Goal: Task Accomplishment & Management: Manage account settings

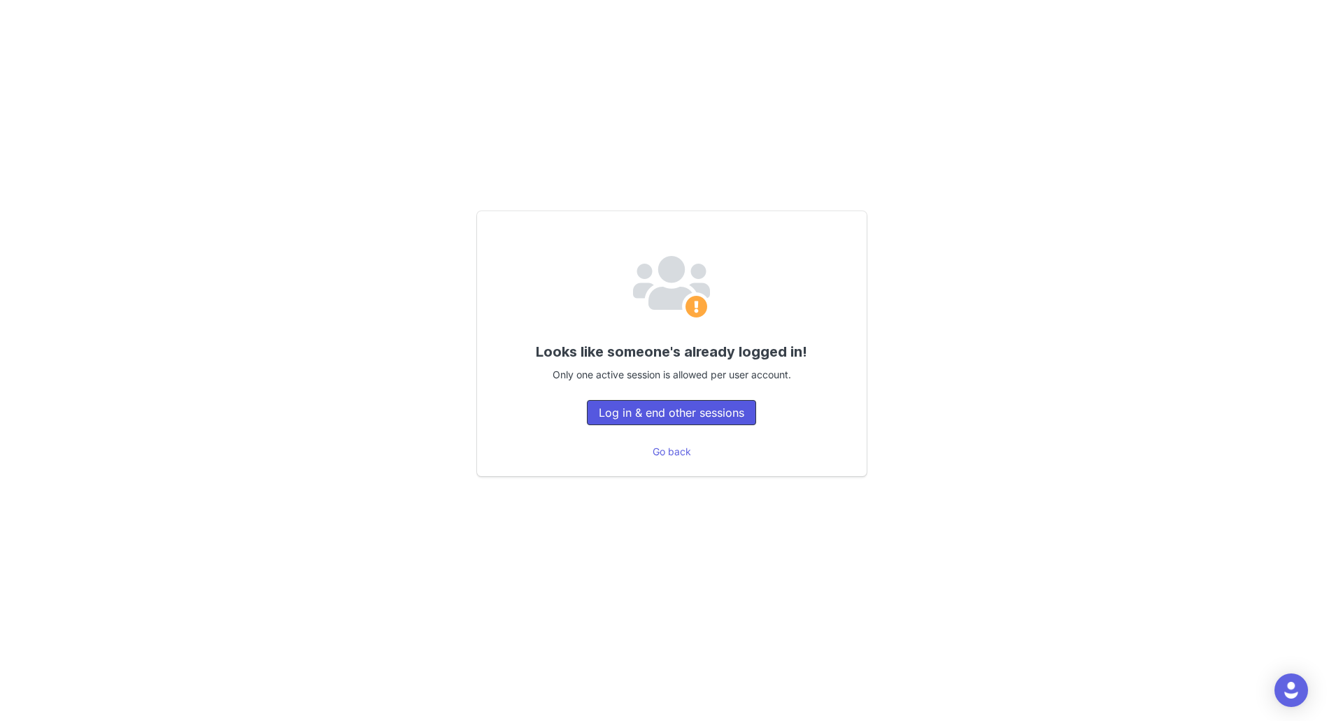
click at [723, 413] on button "Log in & end other sessions" at bounding box center [671, 412] width 169 height 25
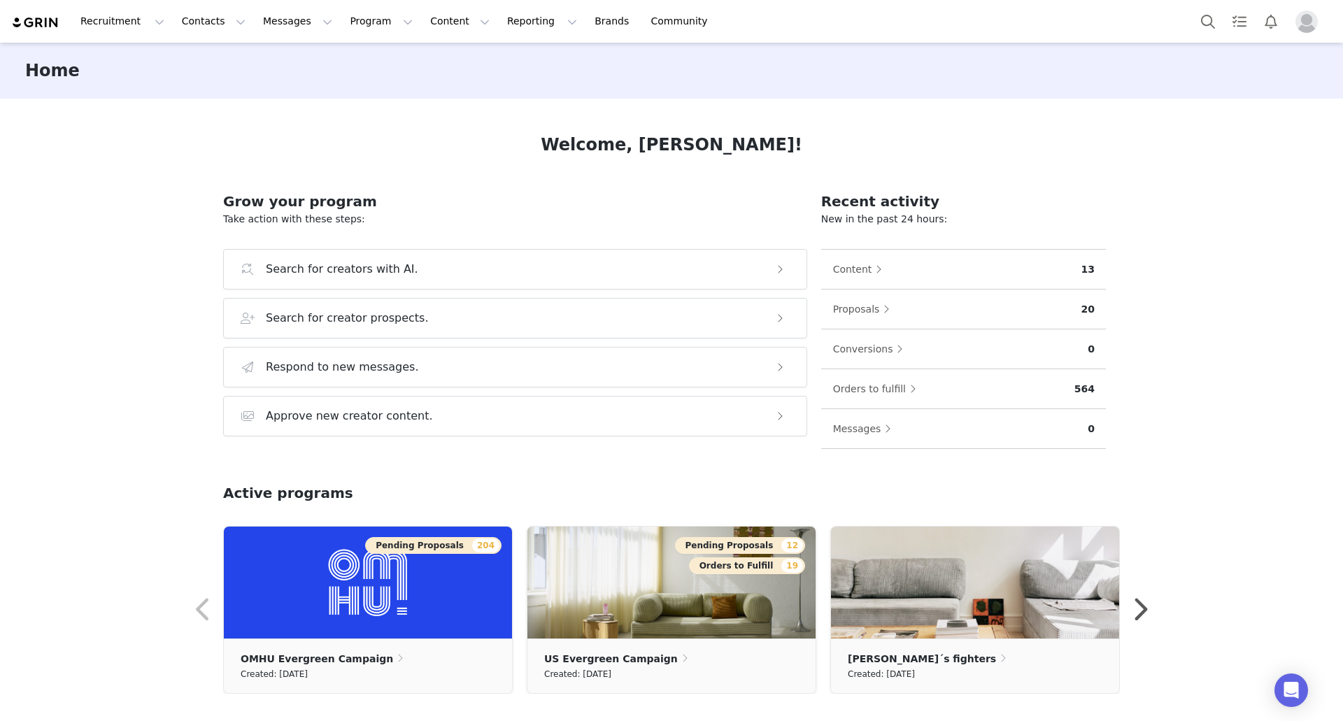
click at [1305, 31] on img "Profile" at bounding box center [1307, 21] width 22 height 22
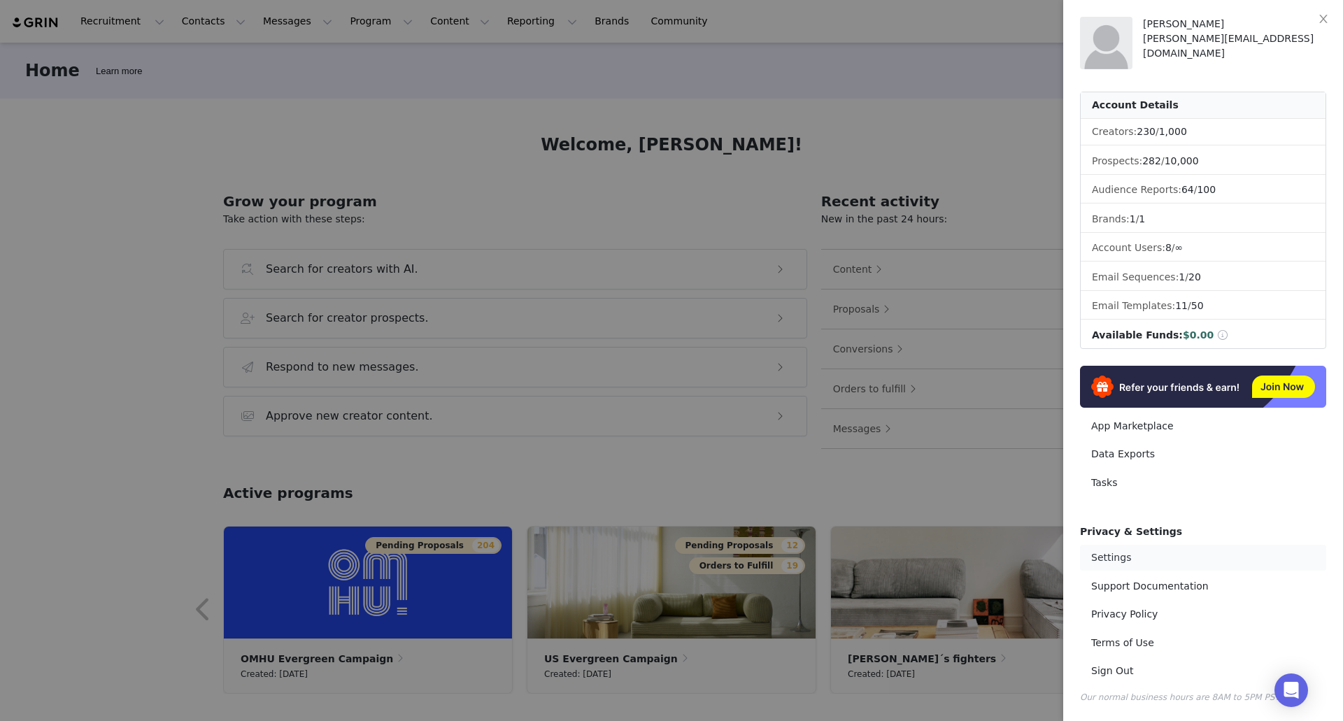
click at [1122, 563] on link "Settings" at bounding box center [1203, 558] width 246 height 26
select select "Europe/Amsterdam"
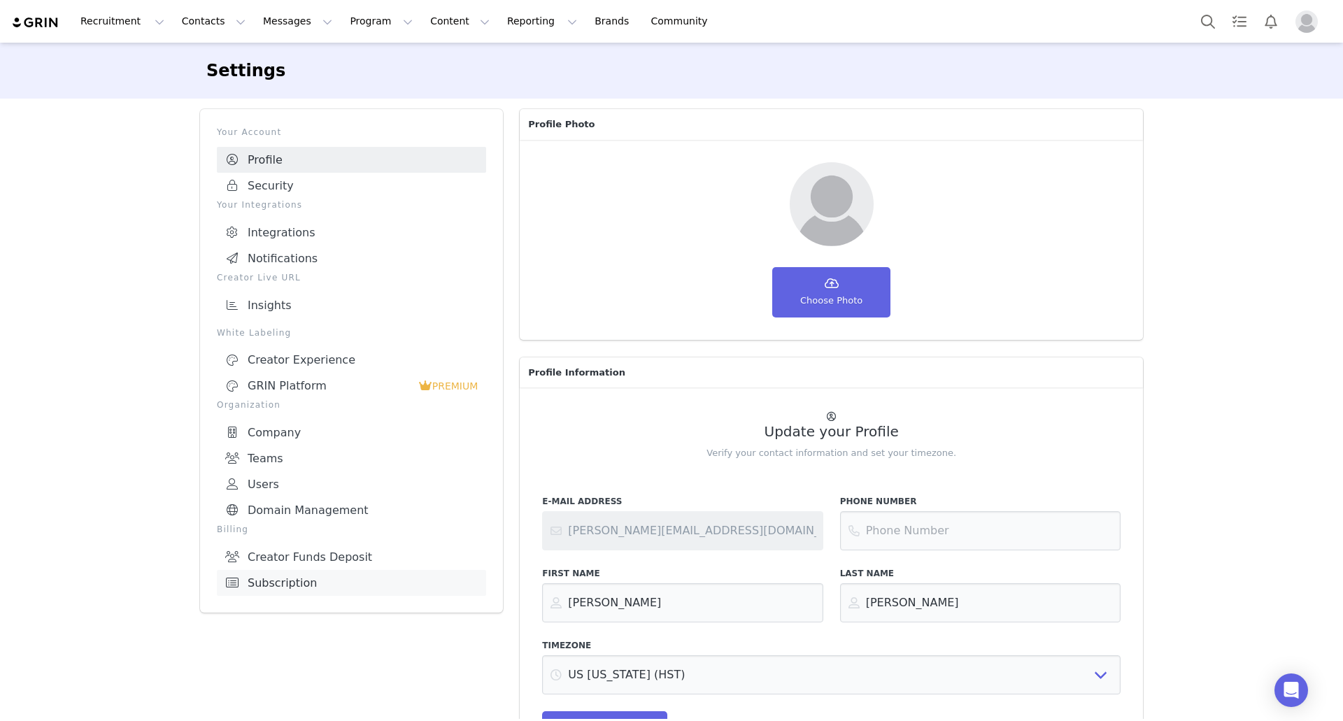
click at [304, 577] on link "Subscription" at bounding box center [351, 583] width 269 height 26
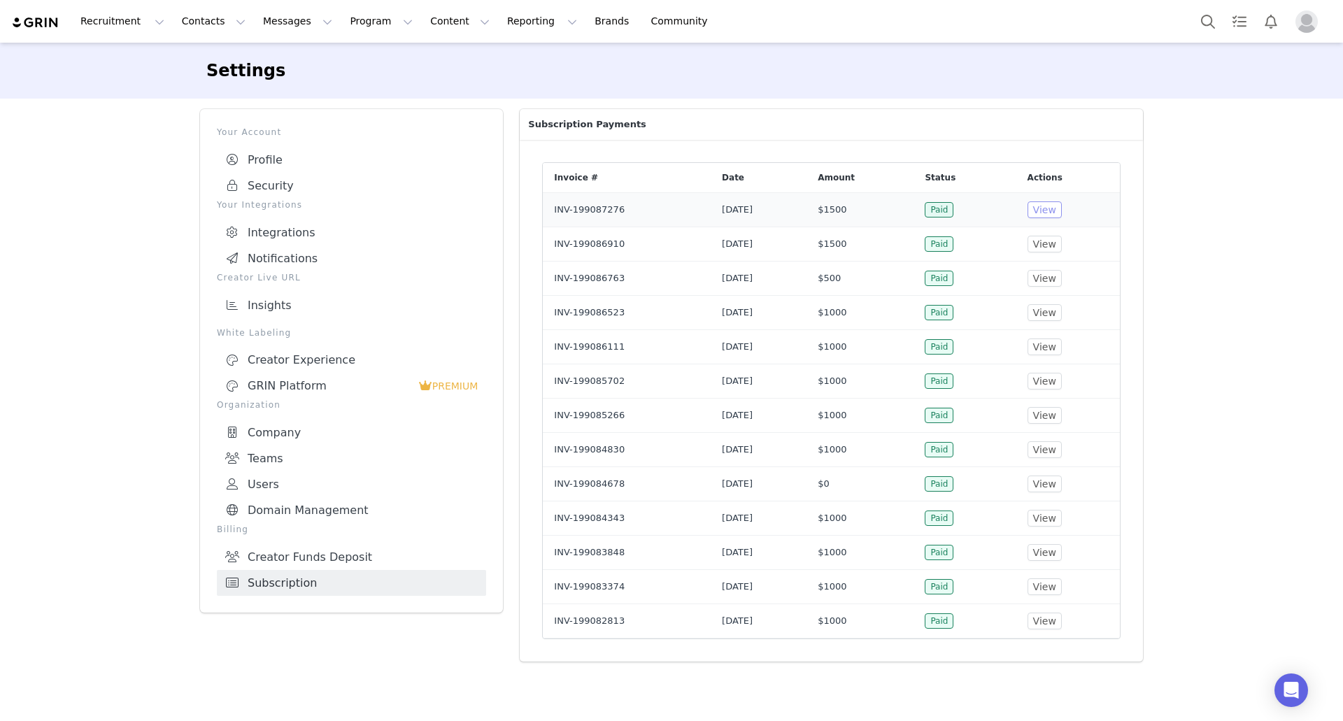
click at [1062, 213] on button "View" at bounding box center [1045, 209] width 34 height 17
click at [865, 220] on td "$1500" at bounding box center [860, 209] width 107 height 34
